Goal: Navigation & Orientation: Find specific page/section

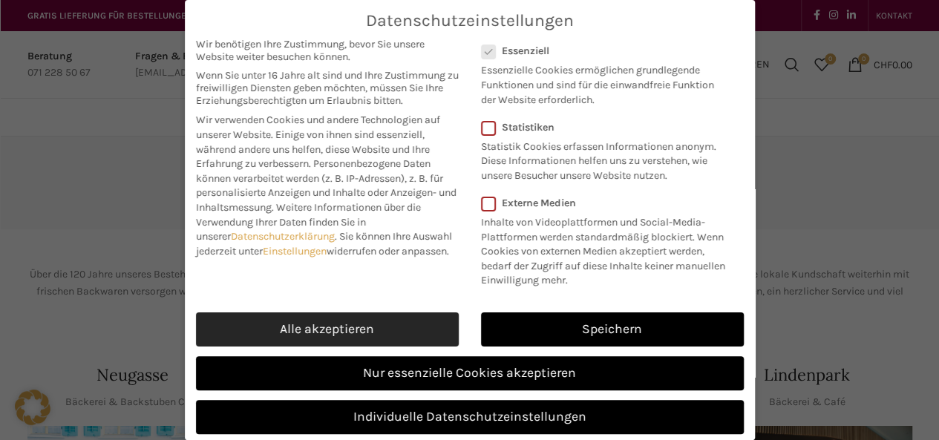
click at [382, 332] on link "Alle akzeptieren" at bounding box center [327, 329] width 263 height 34
checkbox input "true"
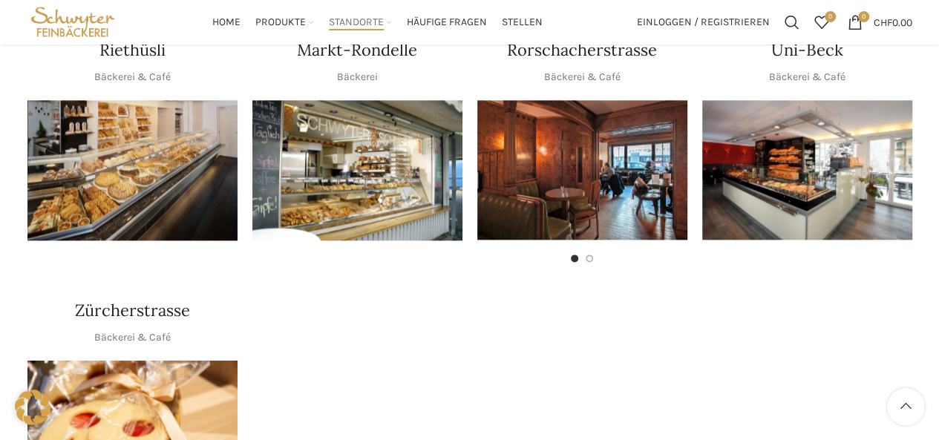
scroll to position [668, 0]
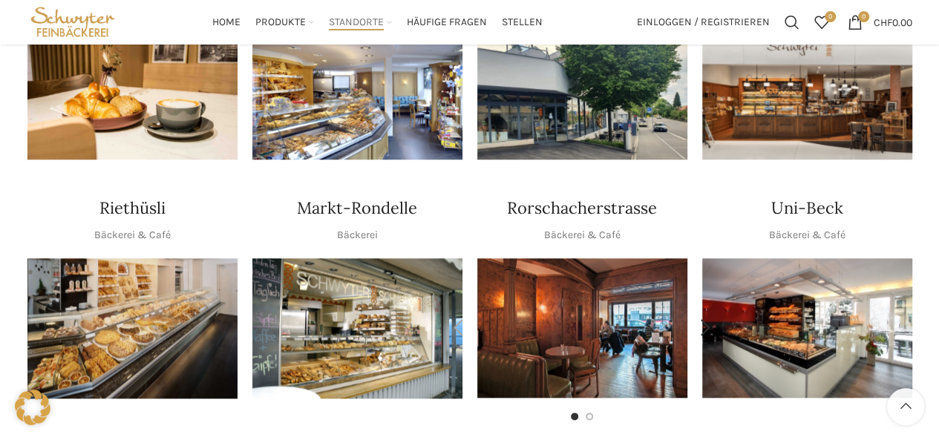
click at [617, 315] on img "1 / 2" at bounding box center [582, 327] width 210 height 139
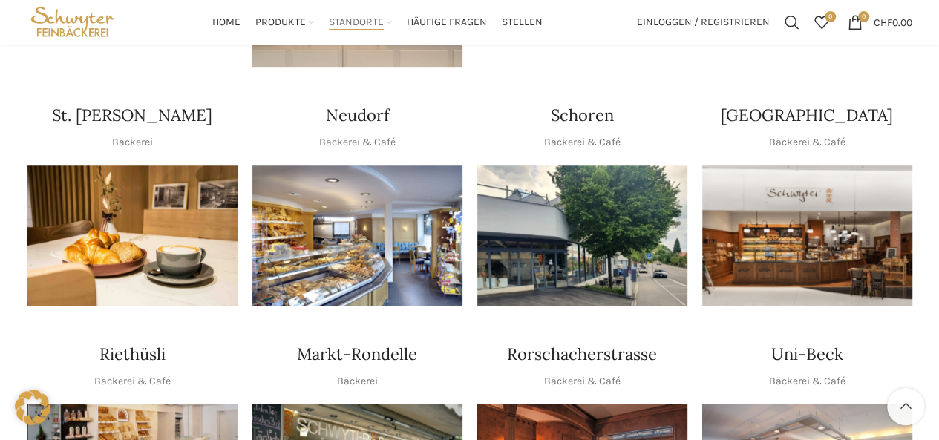
scroll to position [519, 0]
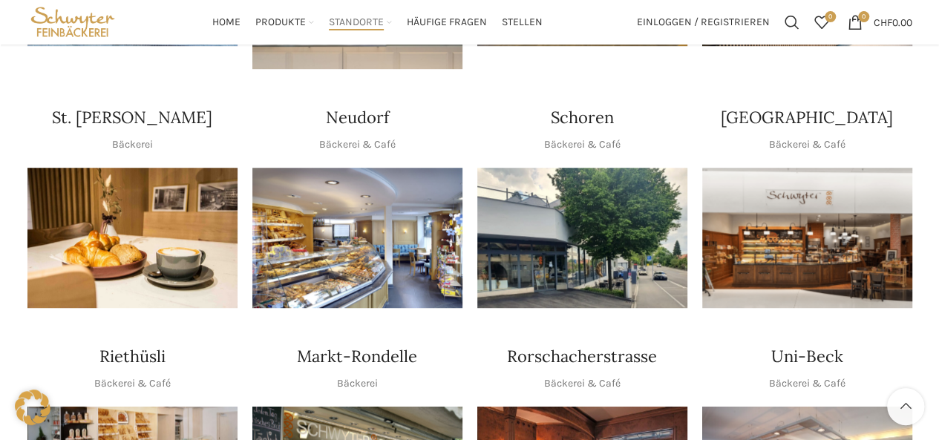
click at [364, 203] on img "1 / 1" at bounding box center [357, 238] width 210 height 140
